Goal: Communication & Community: Answer question/provide support

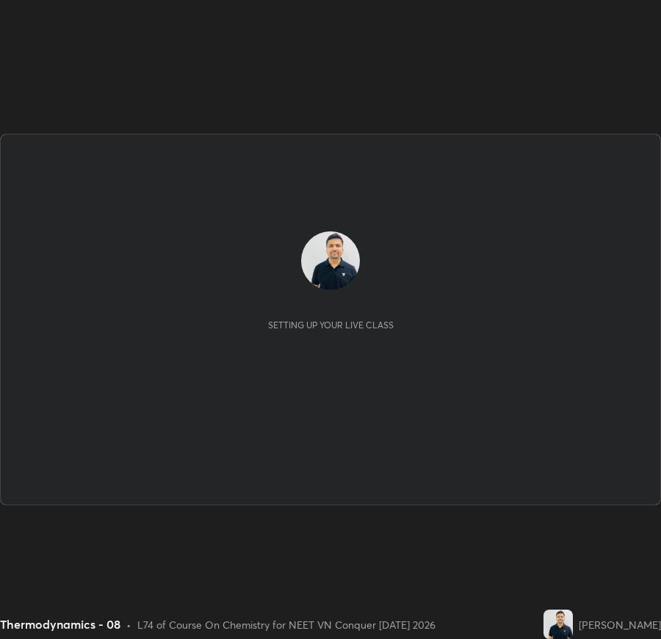
scroll to position [639, 661]
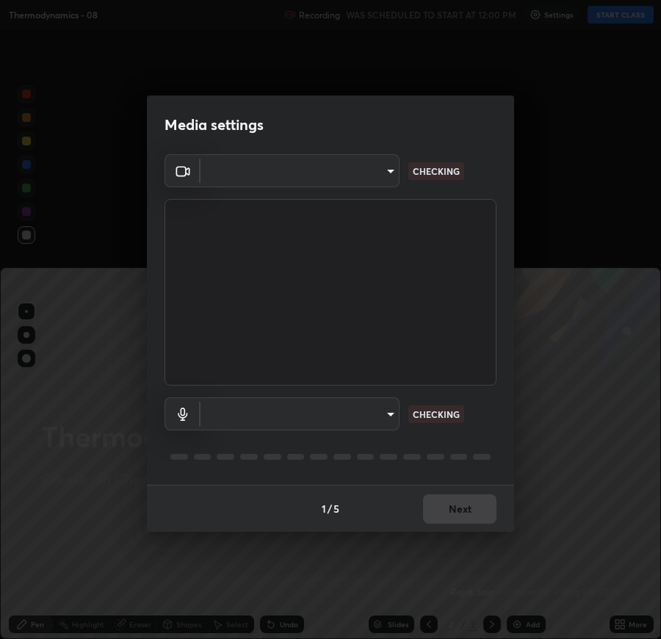
type input "fbf3bf66c54ebdc22d4a916e1eeea5187fc1625fd733ae2b86b360c30985395f"
type input "default"
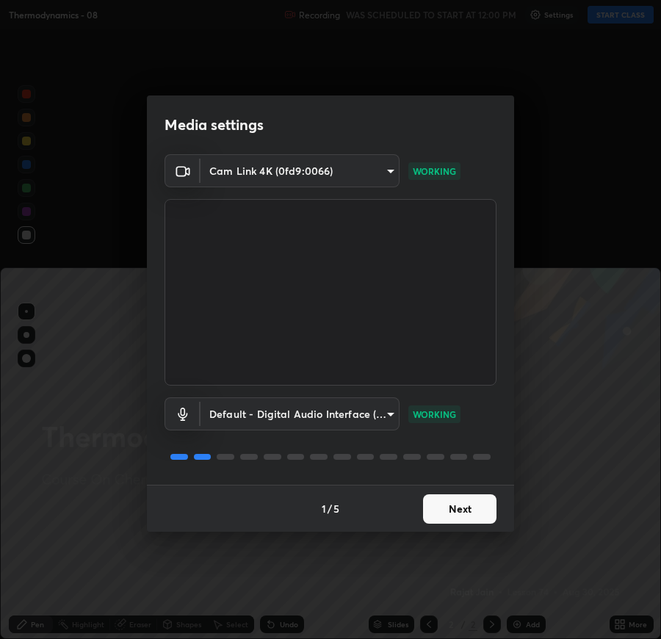
click at [448, 514] on button "Next" at bounding box center [459, 509] width 73 height 29
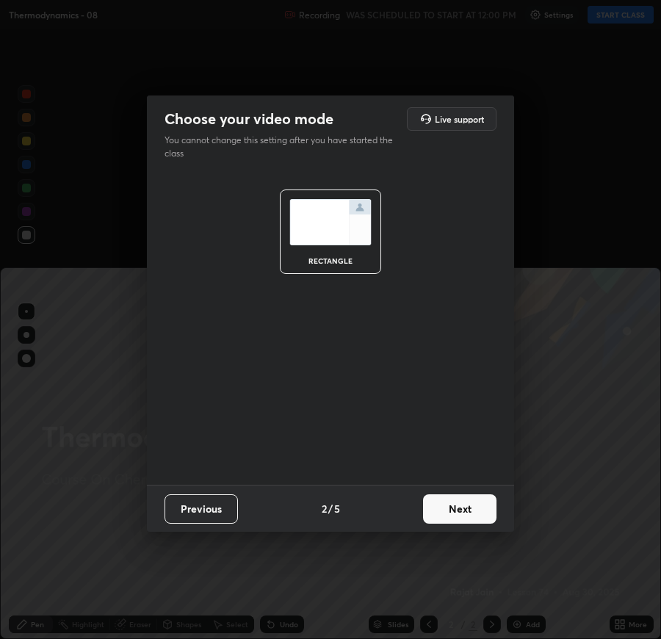
click at [453, 511] on button "Next" at bounding box center [459, 509] width 73 height 29
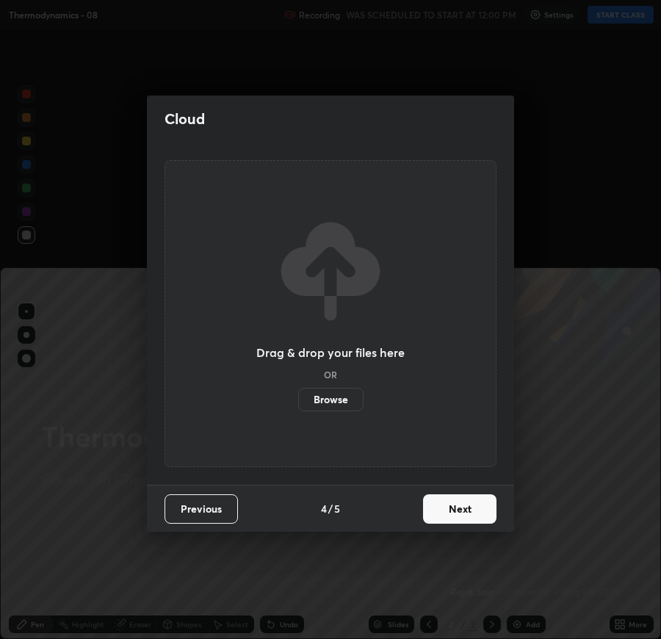
click at [444, 513] on button "Next" at bounding box center [459, 509] width 73 height 29
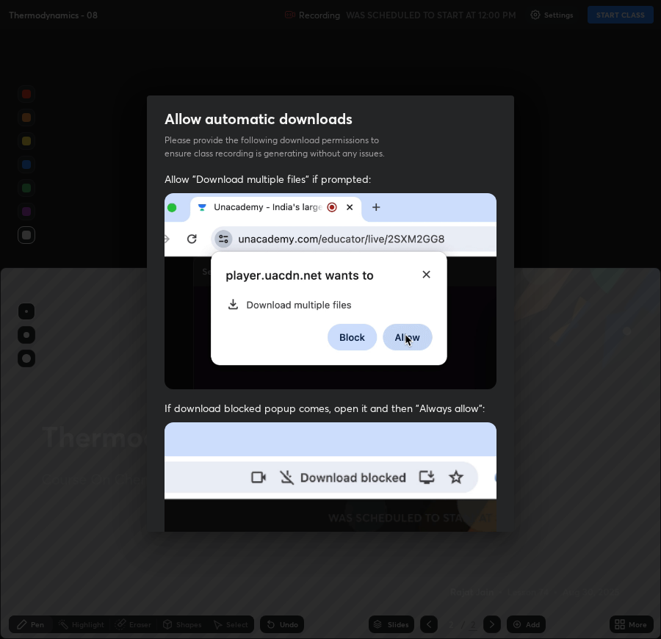
click at [446, 509] on img at bounding box center [331, 583] width 332 height 321
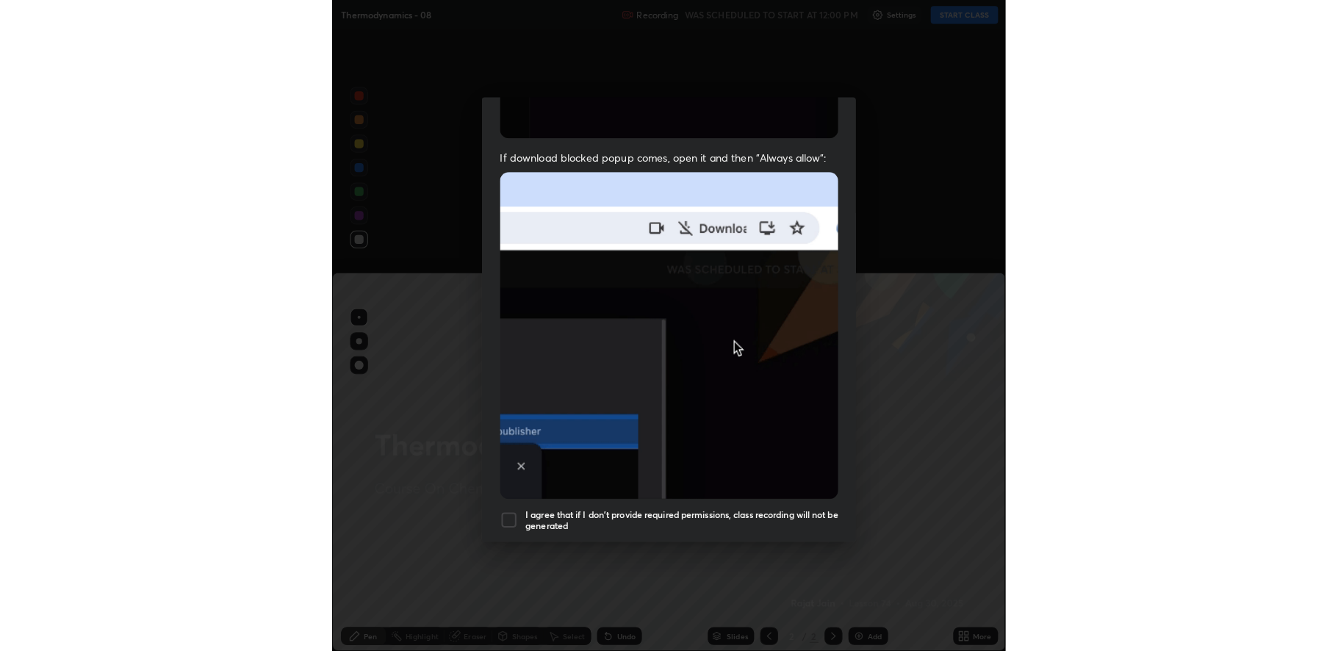
scroll to position [298, 0]
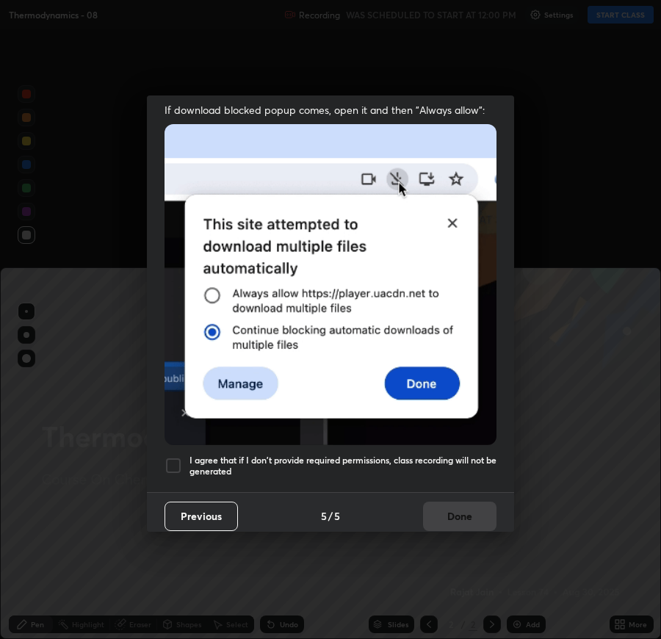
click at [178, 457] on div at bounding box center [174, 466] width 18 height 18
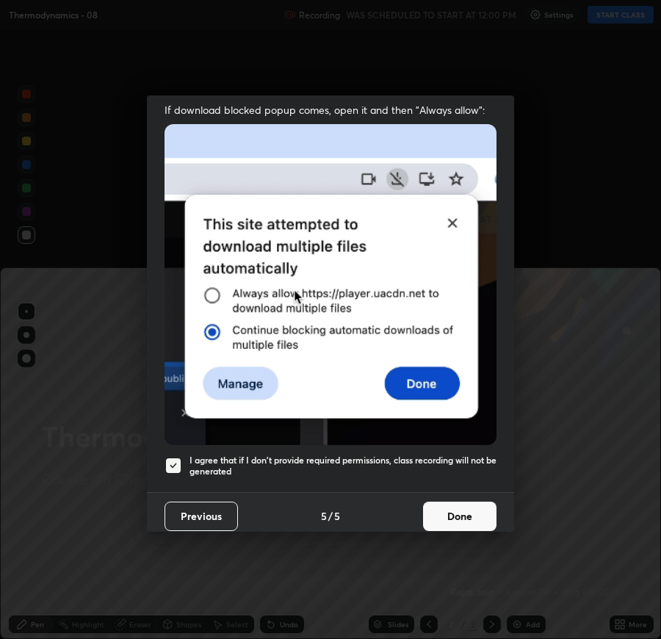
click at [453, 517] on button "Done" at bounding box center [459, 516] width 73 height 29
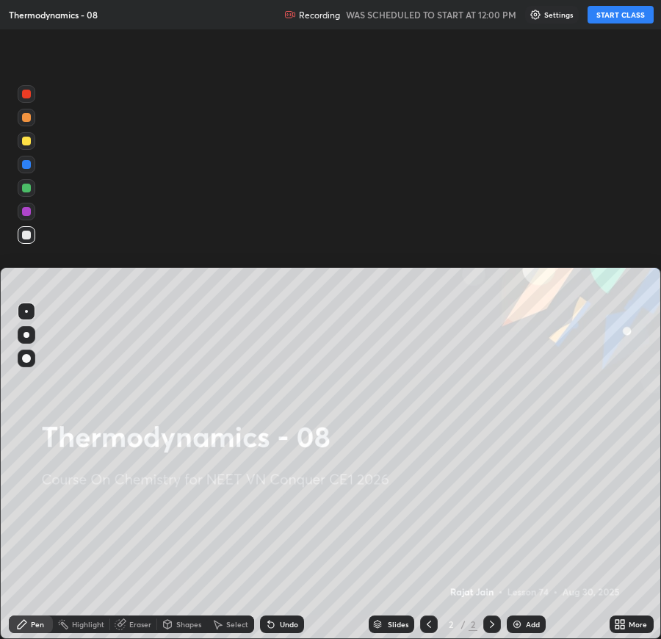
click at [621, 14] on button "START CLASS" at bounding box center [621, 15] width 66 height 18
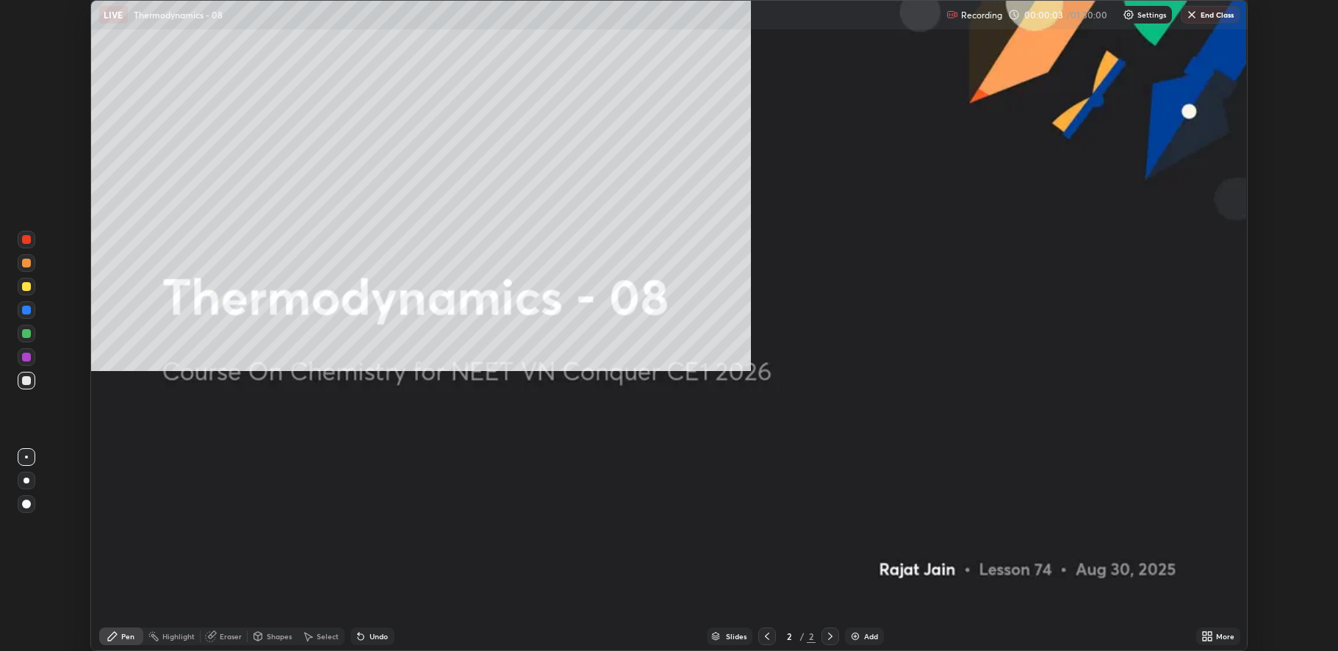
scroll to position [651, 1338]
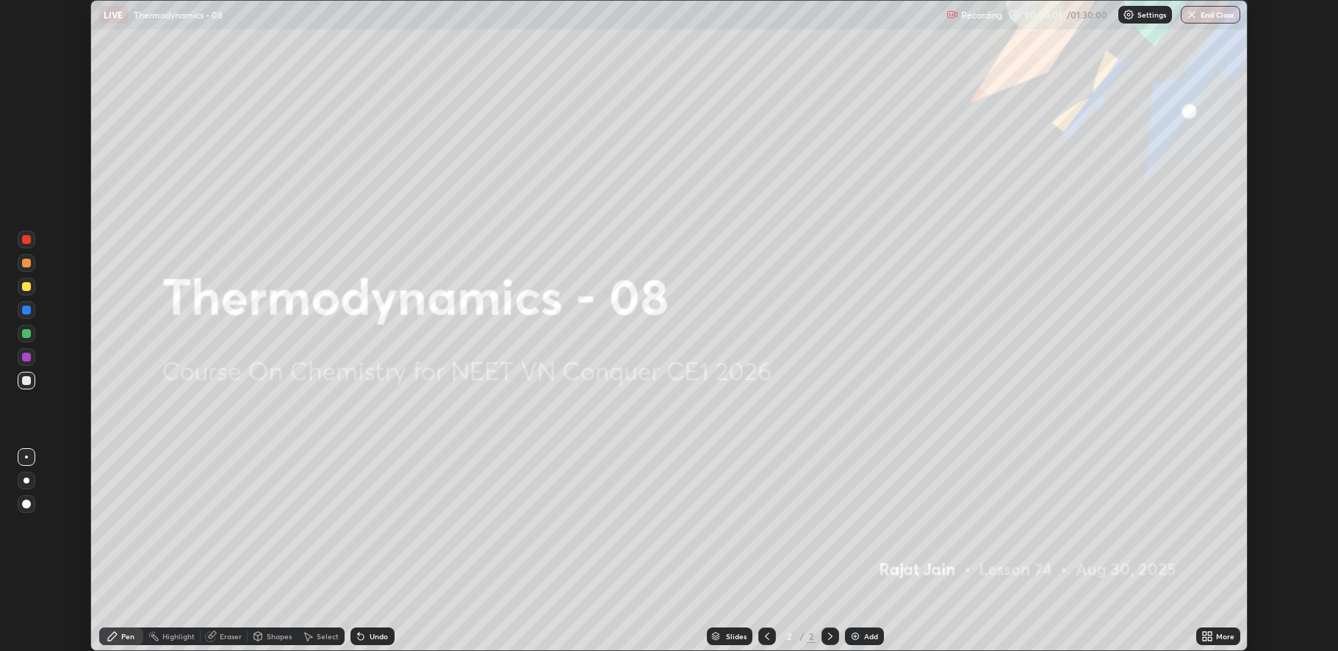
click at [661, 634] on div "Add" at bounding box center [871, 636] width 14 height 7
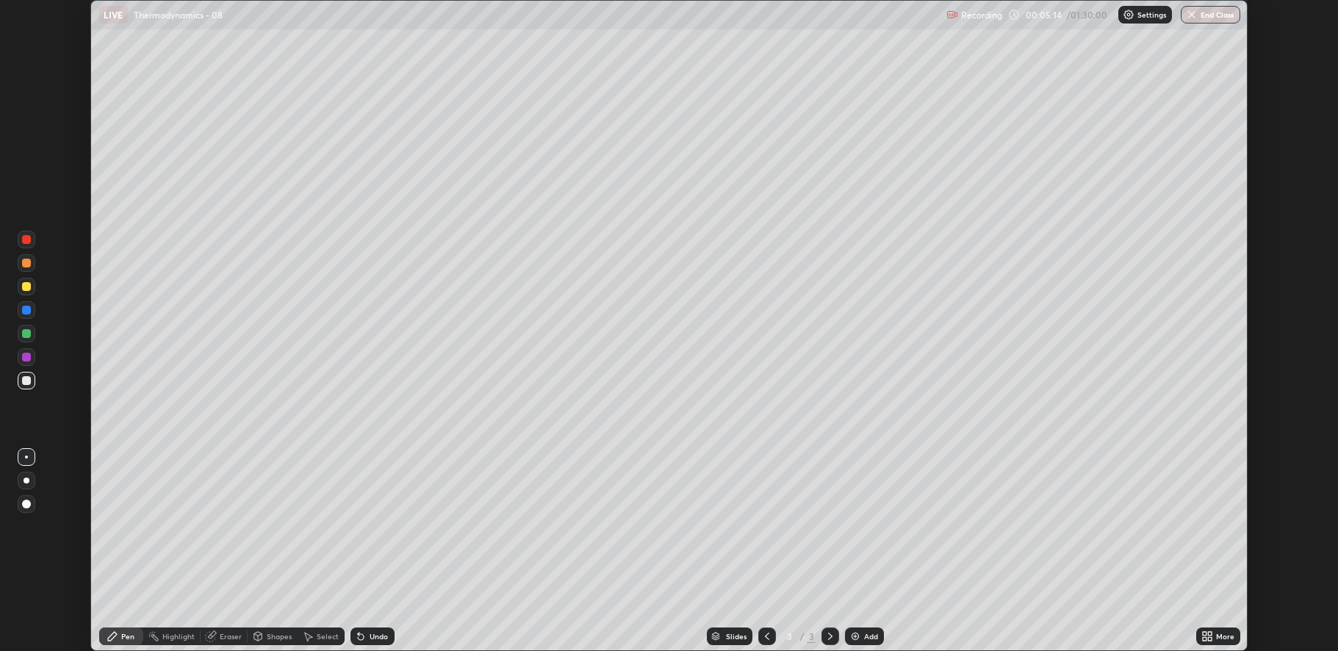
click at [661, 636] on div "Add" at bounding box center [871, 636] width 14 height 7
click at [216, 631] on div "Eraser" at bounding box center [224, 637] width 47 height 18
click at [121, 633] on div "Pen" at bounding box center [127, 636] width 13 height 7
click at [661, 635] on div "Add" at bounding box center [871, 636] width 14 height 7
click at [364, 637] on icon at bounding box center [361, 637] width 12 height 12
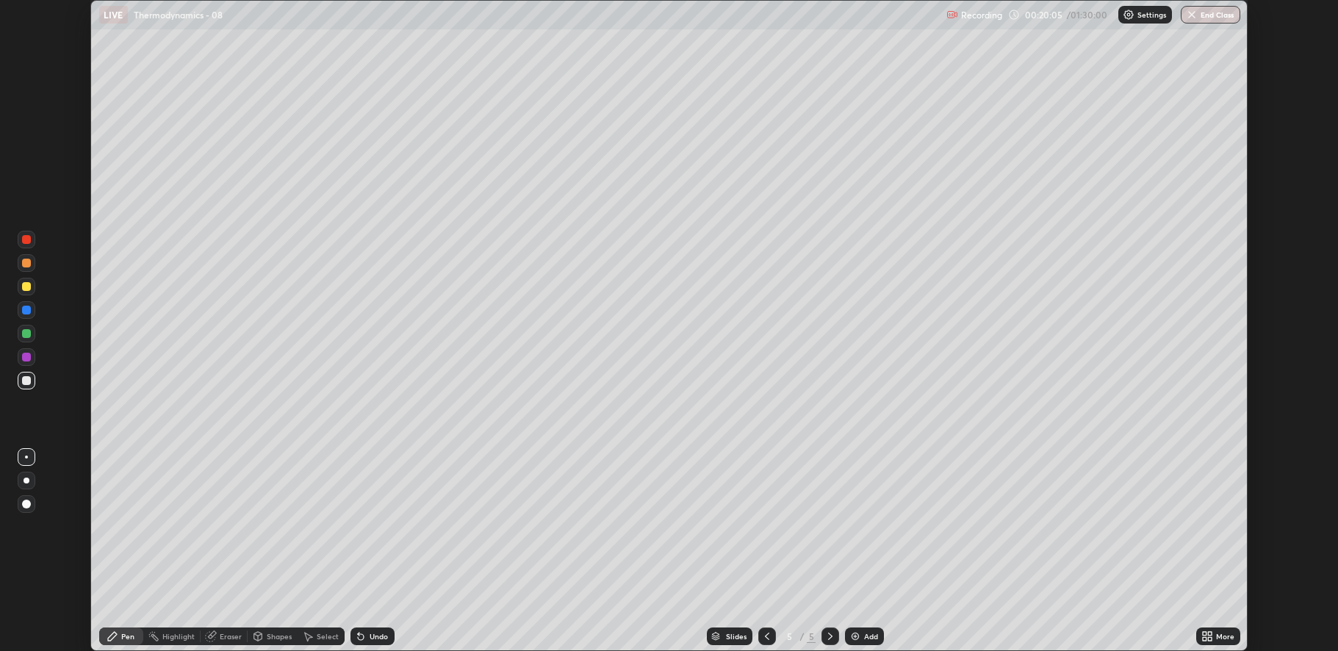
click at [661, 636] on div "Add" at bounding box center [864, 637] width 39 height 18
click at [661, 638] on div "Add" at bounding box center [871, 636] width 14 height 7
click at [226, 635] on div "Eraser" at bounding box center [231, 636] width 22 height 7
click at [121, 630] on div "Pen" at bounding box center [121, 637] width 44 height 18
click at [111, 628] on div "Pen" at bounding box center [121, 637] width 44 height 18
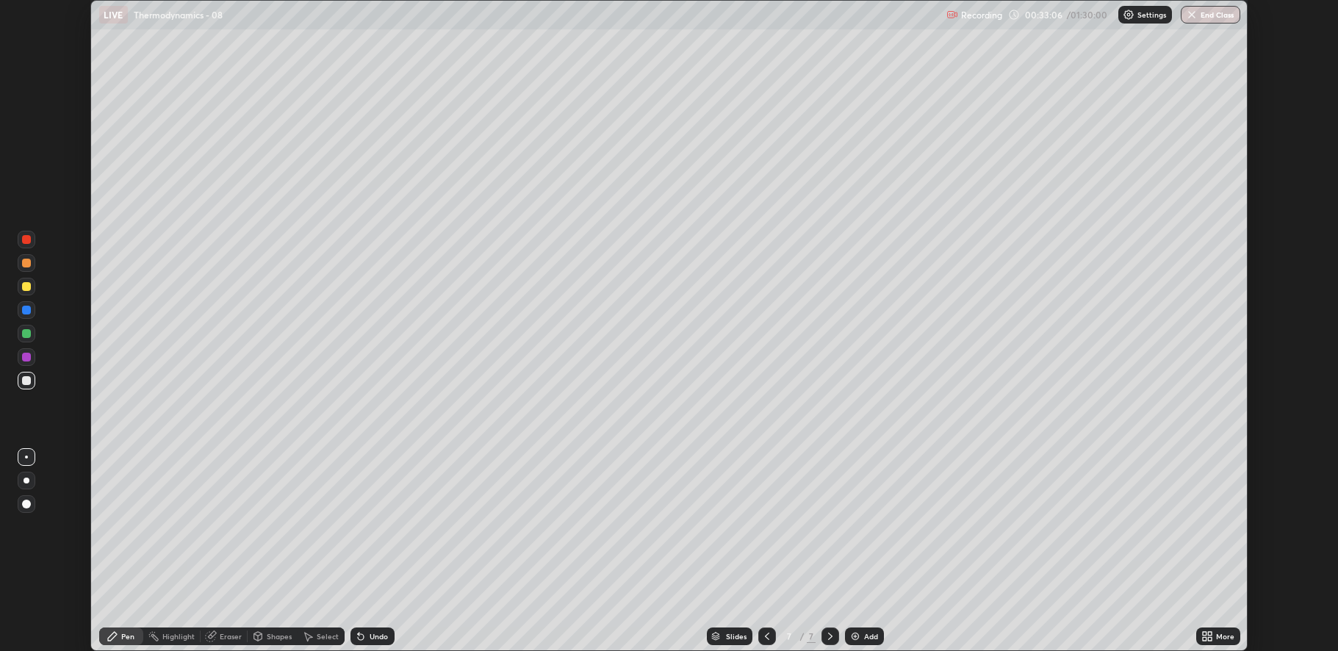
click at [661, 634] on div "Add" at bounding box center [871, 636] width 14 height 7
click at [373, 633] on div "Undo" at bounding box center [379, 636] width 18 height 7
click at [220, 635] on div "Eraser" at bounding box center [231, 636] width 22 height 7
click at [112, 639] on div "Pen" at bounding box center [121, 637] width 44 height 18
click at [661, 639] on div "Add" at bounding box center [864, 637] width 39 height 18
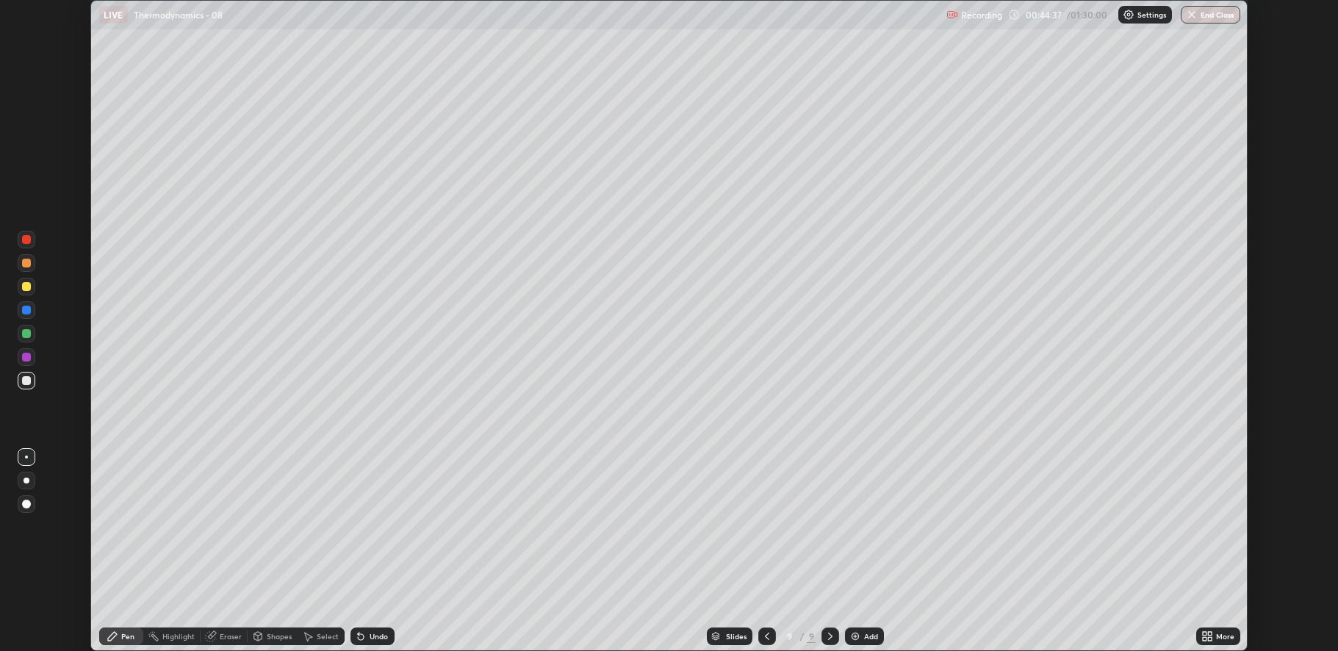
click at [661, 638] on div "Add" at bounding box center [871, 636] width 14 height 7
click at [373, 639] on div "Undo" at bounding box center [379, 636] width 18 height 7
click at [376, 636] on div "Undo" at bounding box center [379, 636] width 18 height 7
click at [661, 628] on div "Add" at bounding box center [865, 637] width 39 height 18
click at [661, 630] on div "Add" at bounding box center [864, 637] width 39 height 18
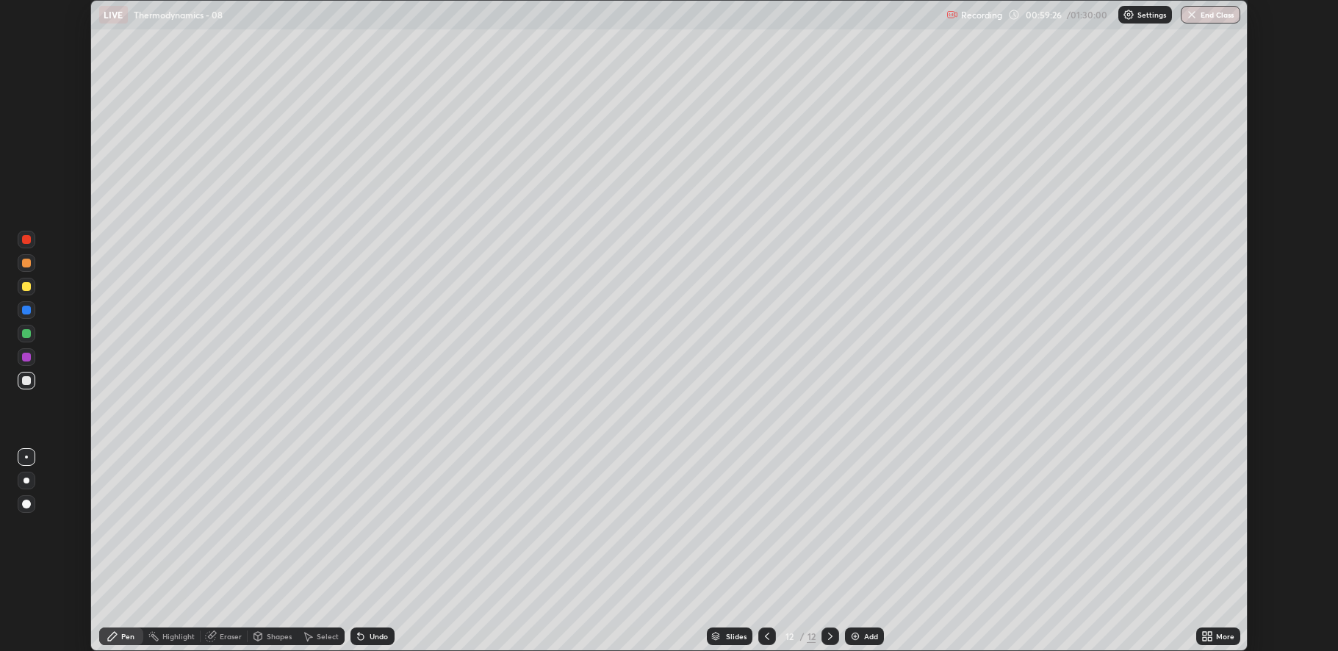
click at [661, 630] on div "Add" at bounding box center [864, 637] width 39 height 18
click at [661, 628] on div "Add" at bounding box center [864, 637] width 39 height 18
click at [661, 638] on img at bounding box center [856, 637] width 12 height 12
click at [364, 635] on icon at bounding box center [361, 637] width 12 height 12
click at [370, 637] on div "Undo" at bounding box center [379, 636] width 18 height 7
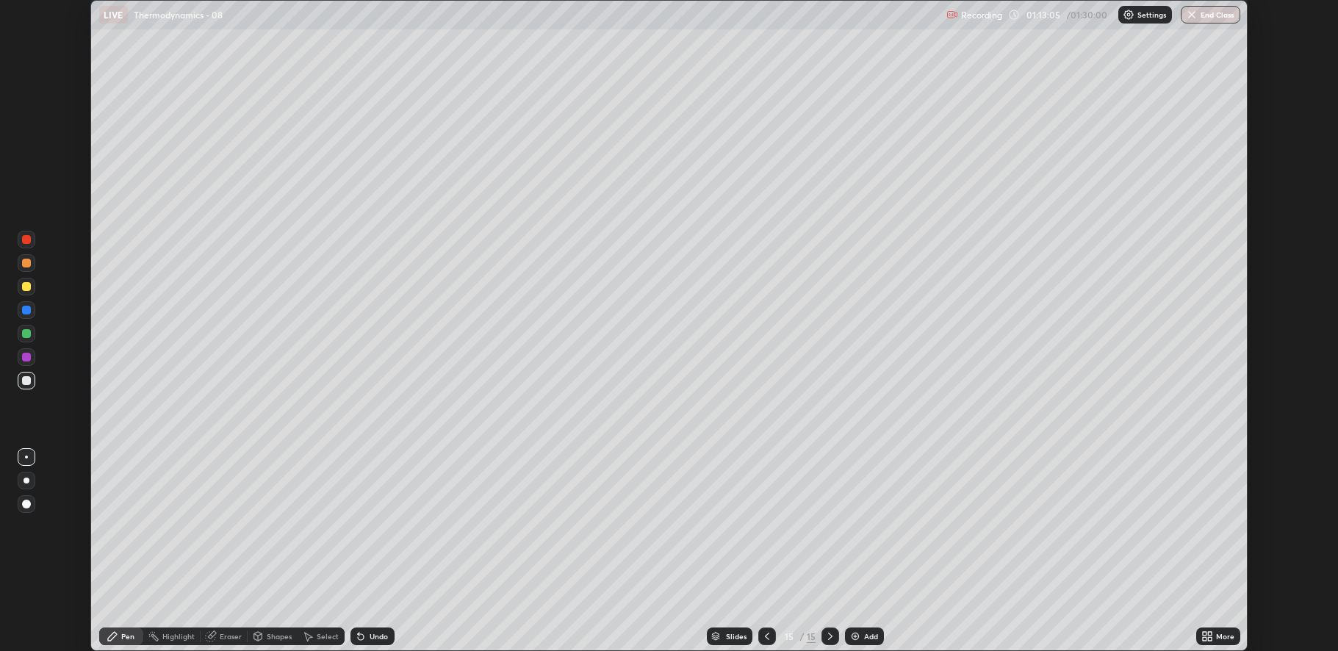
click at [661, 639] on div "Add" at bounding box center [864, 637] width 39 height 18
click at [379, 637] on div "Undo" at bounding box center [379, 636] width 18 height 7
click at [377, 638] on div "Undo" at bounding box center [379, 636] width 18 height 7
click at [359, 637] on icon at bounding box center [361, 637] width 6 height 6
click at [220, 633] on div "Eraser" at bounding box center [231, 636] width 22 height 7
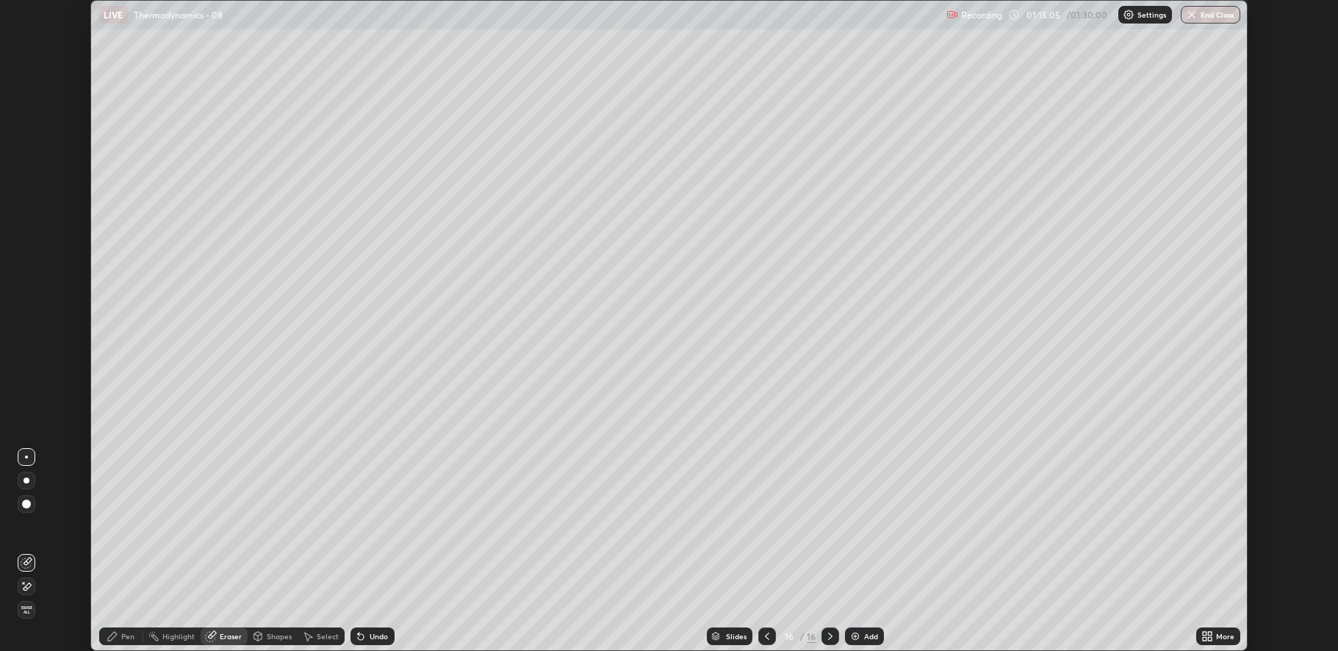
click at [122, 633] on div "Pen" at bounding box center [127, 636] width 13 height 7
click at [661, 630] on div "Add" at bounding box center [864, 637] width 39 height 18
click at [661, 18] on img "button" at bounding box center [1192, 15] width 12 height 12
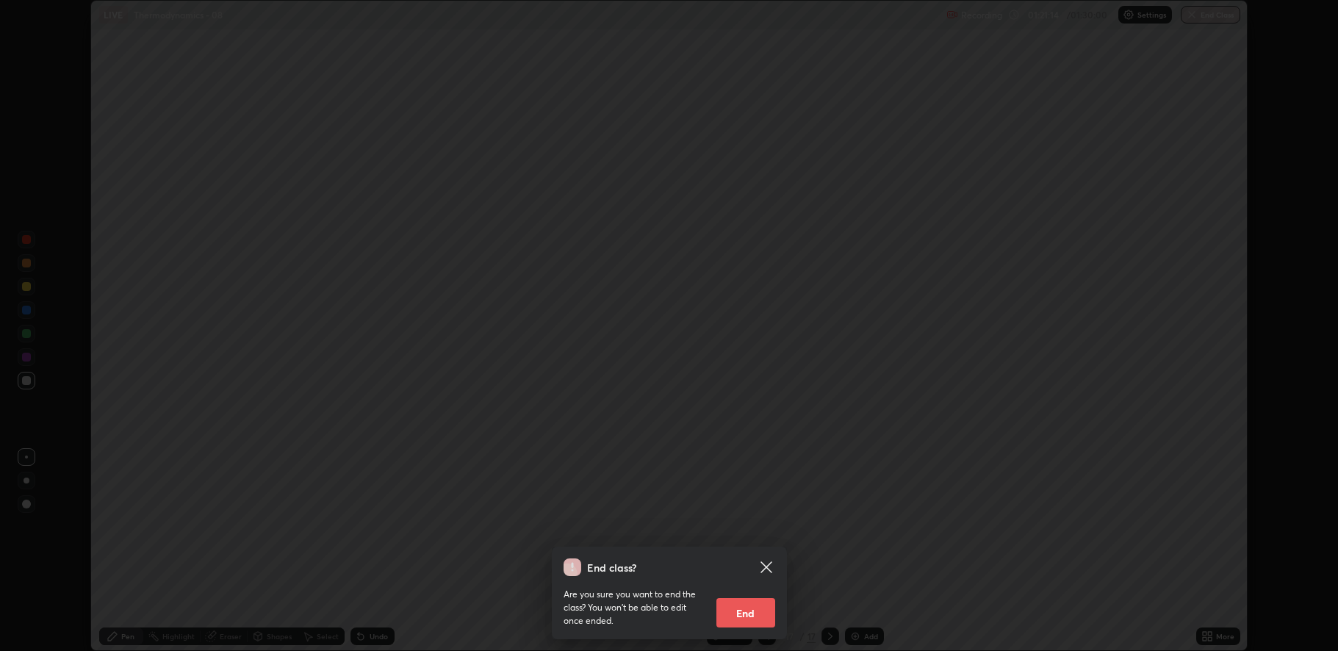
click at [661, 606] on button "End" at bounding box center [746, 612] width 59 height 29
